Goal: Task Accomplishment & Management: Manage account settings

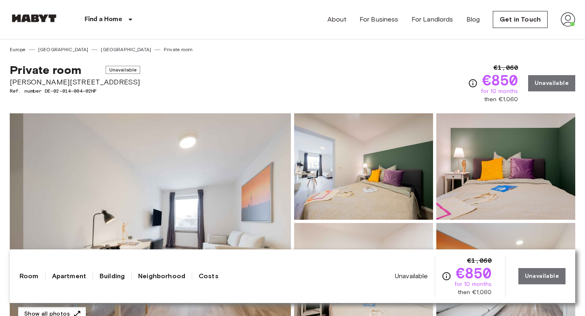
click at [567, 23] on img at bounding box center [567, 19] width 15 height 15
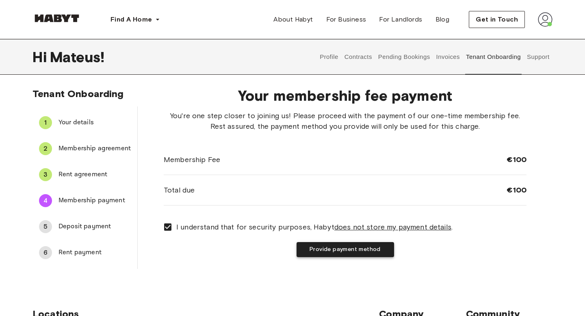
click at [334, 248] on button "Provide payment method" at bounding box center [344, 249] width 97 height 15
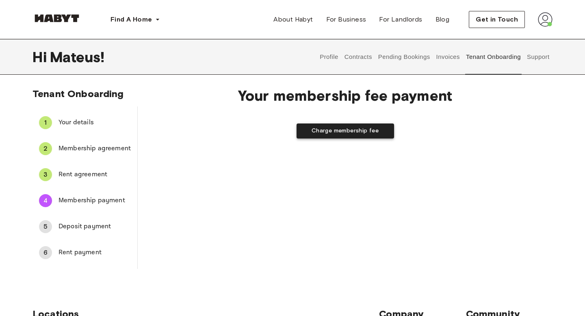
click at [345, 131] on button "Charge membership fee" at bounding box center [344, 130] width 97 height 15
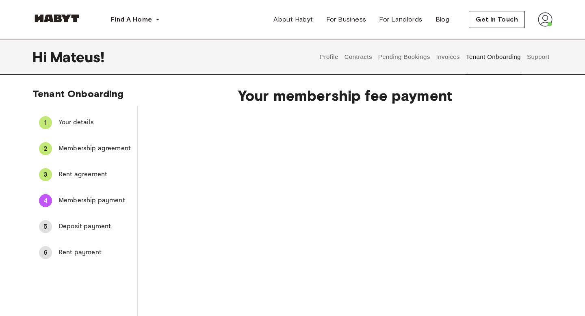
scroll to position [175, 0]
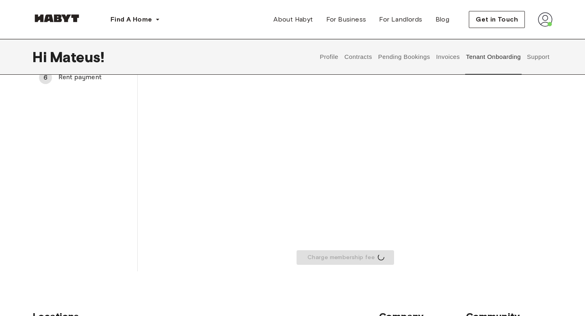
click at [466, 209] on div "Charge membership fee" at bounding box center [345, 99] width 363 height 329
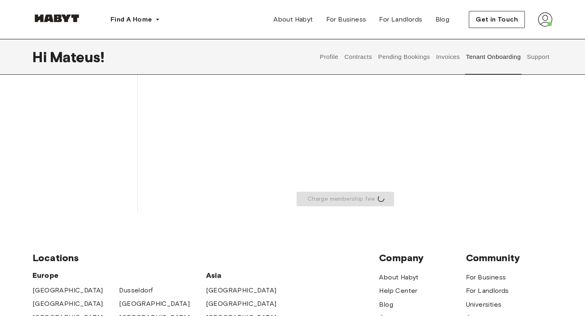
scroll to position [312, 0]
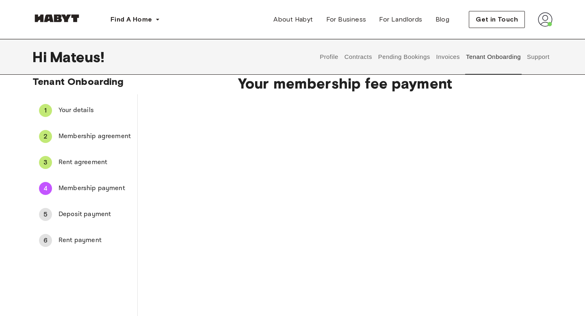
scroll to position [14, 0]
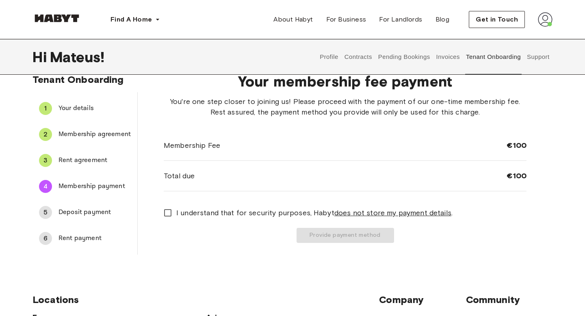
click at [184, 215] on span "I understand that for security purposes, Habyt does not store my payment detail…" at bounding box center [314, 212] width 276 height 11
click at [315, 237] on button "Provide payment method" at bounding box center [344, 235] width 97 height 15
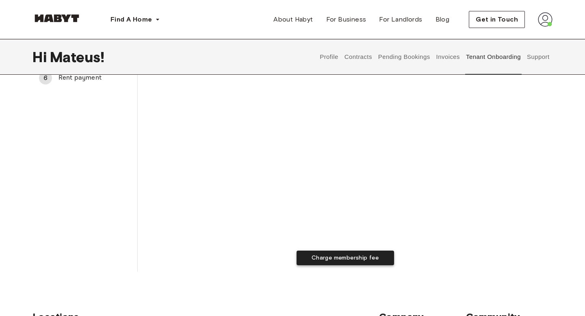
scroll to position [201, 0]
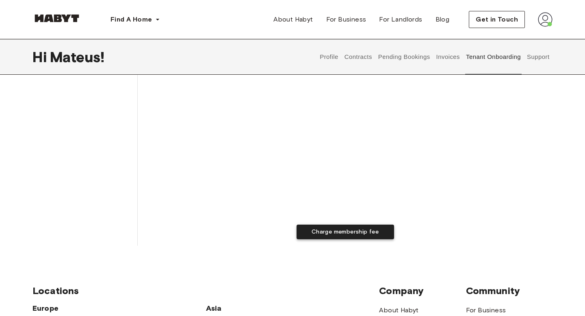
click at [369, 229] on button "Charge membership fee" at bounding box center [344, 231] width 97 height 15
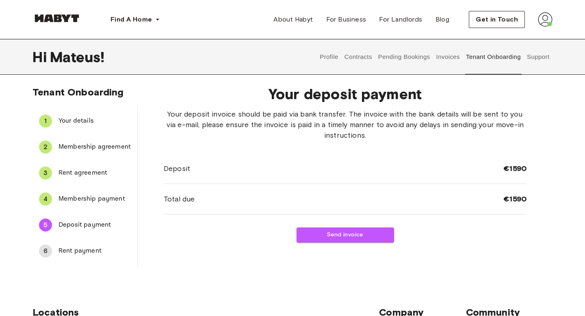
scroll to position [0, 0]
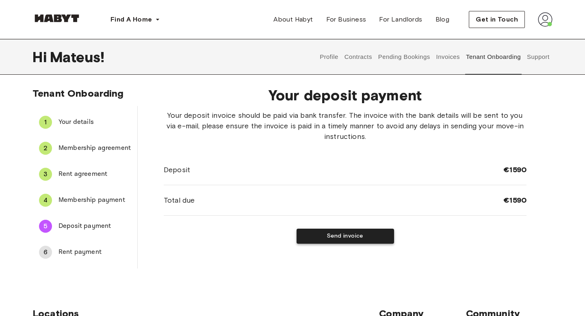
click at [372, 237] on button "Send invoice" at bounding box center [344, 236] width 97 height 15
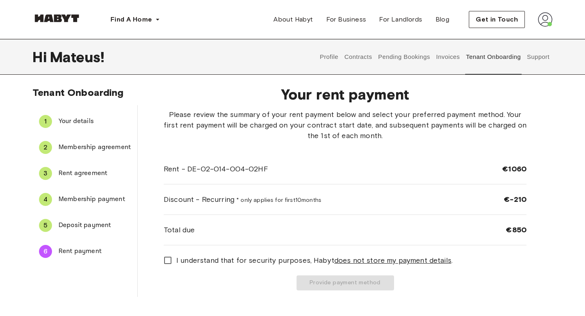
scroll to position [0, 0]
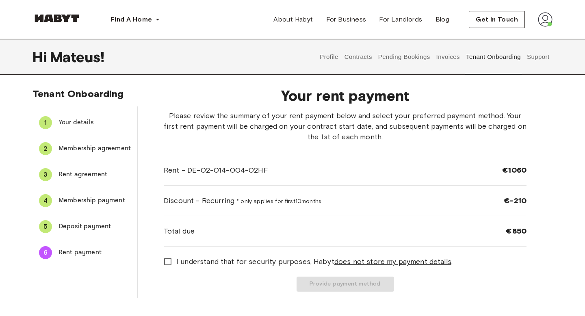
click at [255, 262] on span "I understand that for security purposes, Habyt does not store my payment detail…" at bounding box center [314, 261] width 276 height 11
click at [332, 283] on button "Provide payment method" at bounding box center [344, 283] width 97 height 15
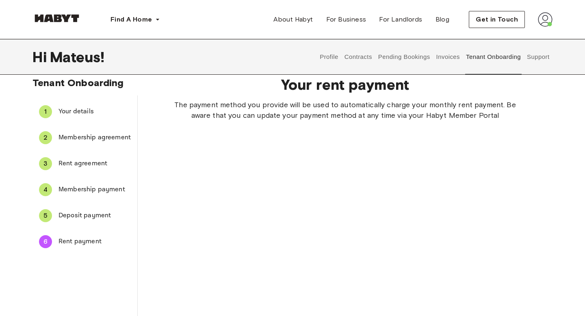
scroll to position [4, 0]
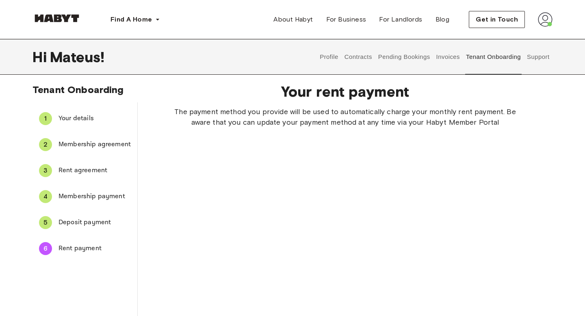
click at [455, 223] on div "The payment method you provide will be used to automatically charge your monthl…" at bounding box center [345, 239] width 363 height 267
drag, startPoint x: 455, startPoint y: 223, endPoint x: 441, endPoint y: 223, distance: 13.8
click at [453, 223] on div "The payment method you provide will be used to automatically charge your monthl…" at bounding box center [345, 239] width 363 height 267
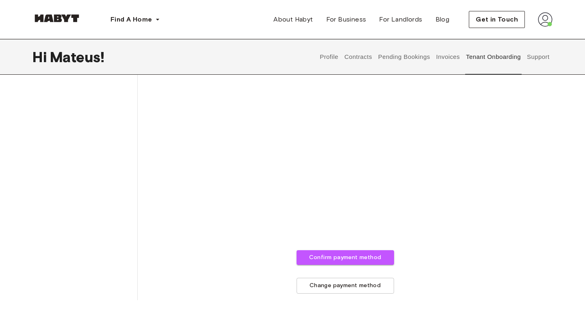
click at [211, 233] on div "The payment method you provide will be used to automatically charge your monthl…" at bounding box center [345, 97] width 363 height 392
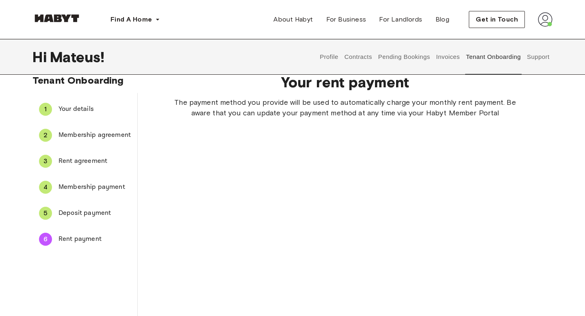
scroll to position [11, 0]
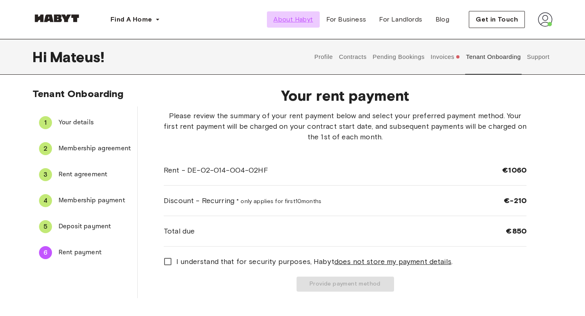
click at [297, 18] on span "About Habyt" at bounding box center [292, 20] width 39 height 10
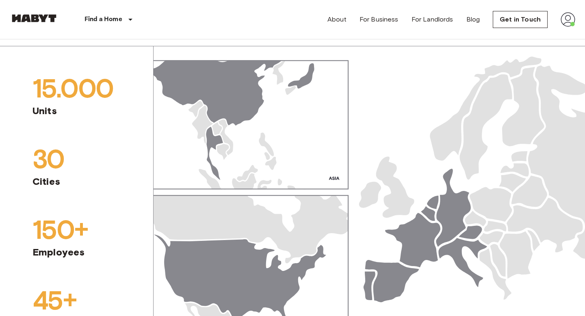
scroll to position [776, 0]
